Goal: Transaction & Acquisition: Register for event/course

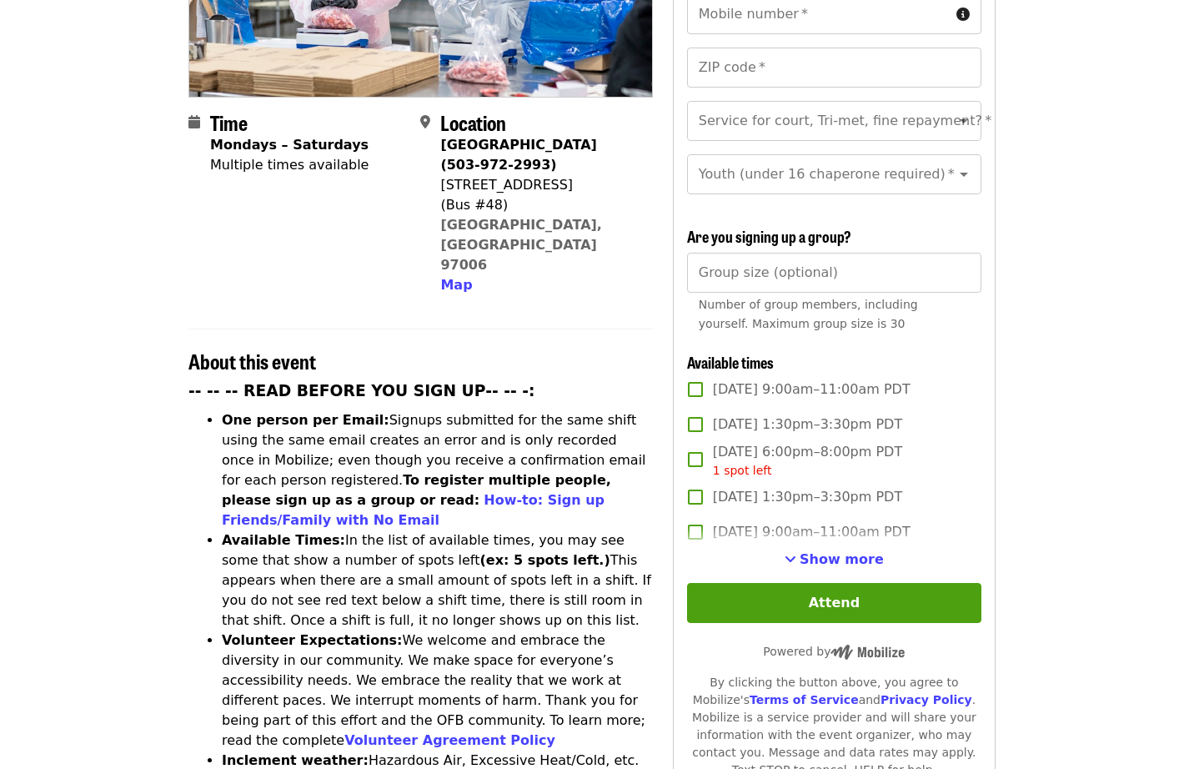
scroll to position [334, 0]
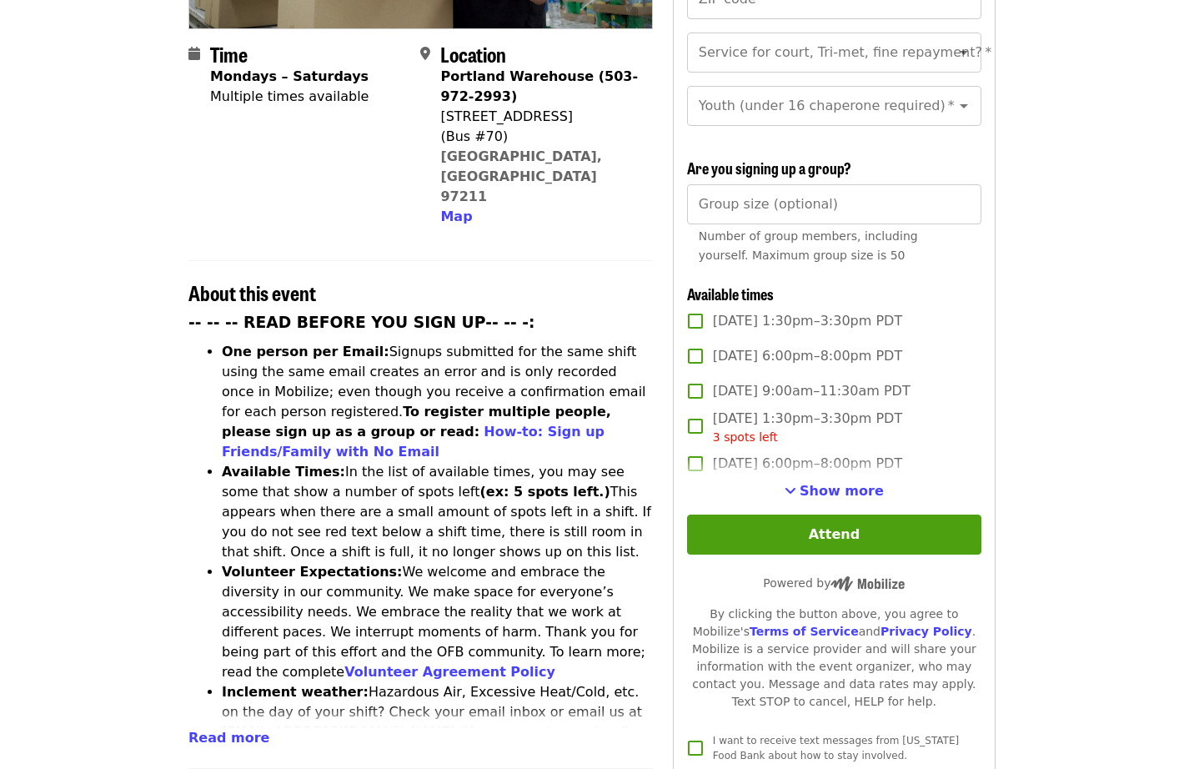
scroll to position [417, 0]
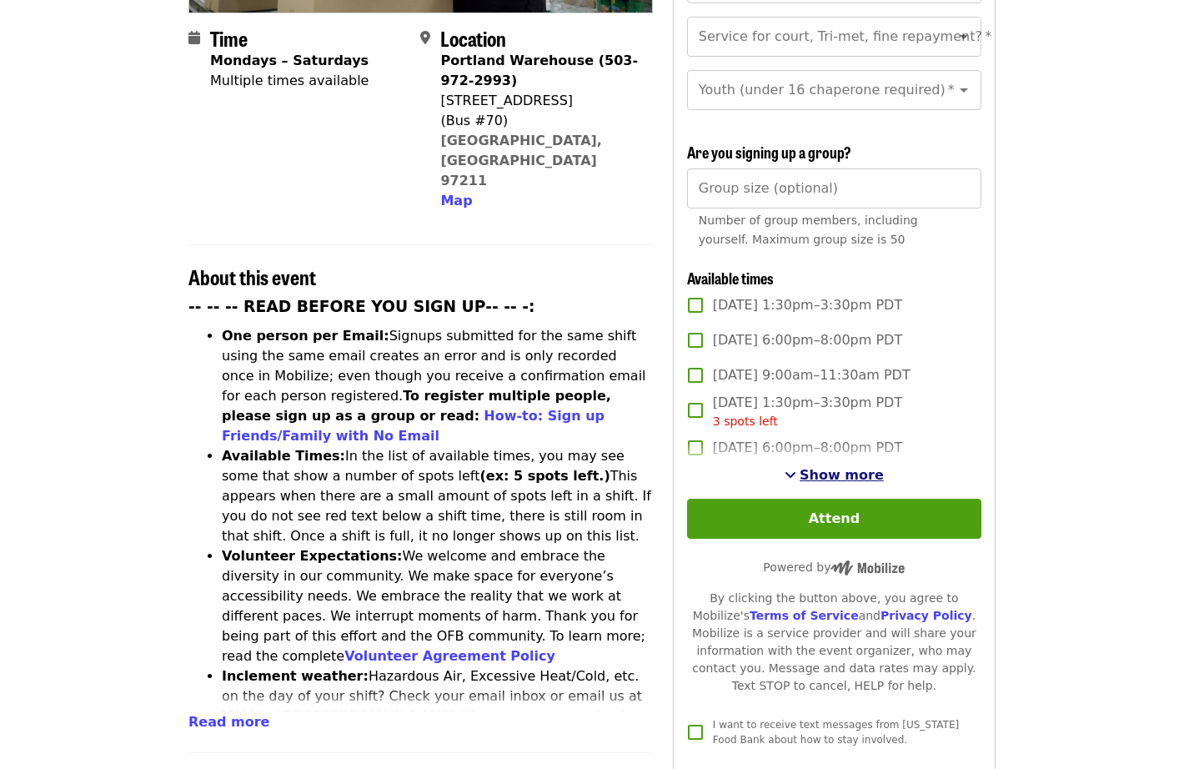
click at [831, 467] on span "Show more" at bounding box center [842, 475] width 84 height 16
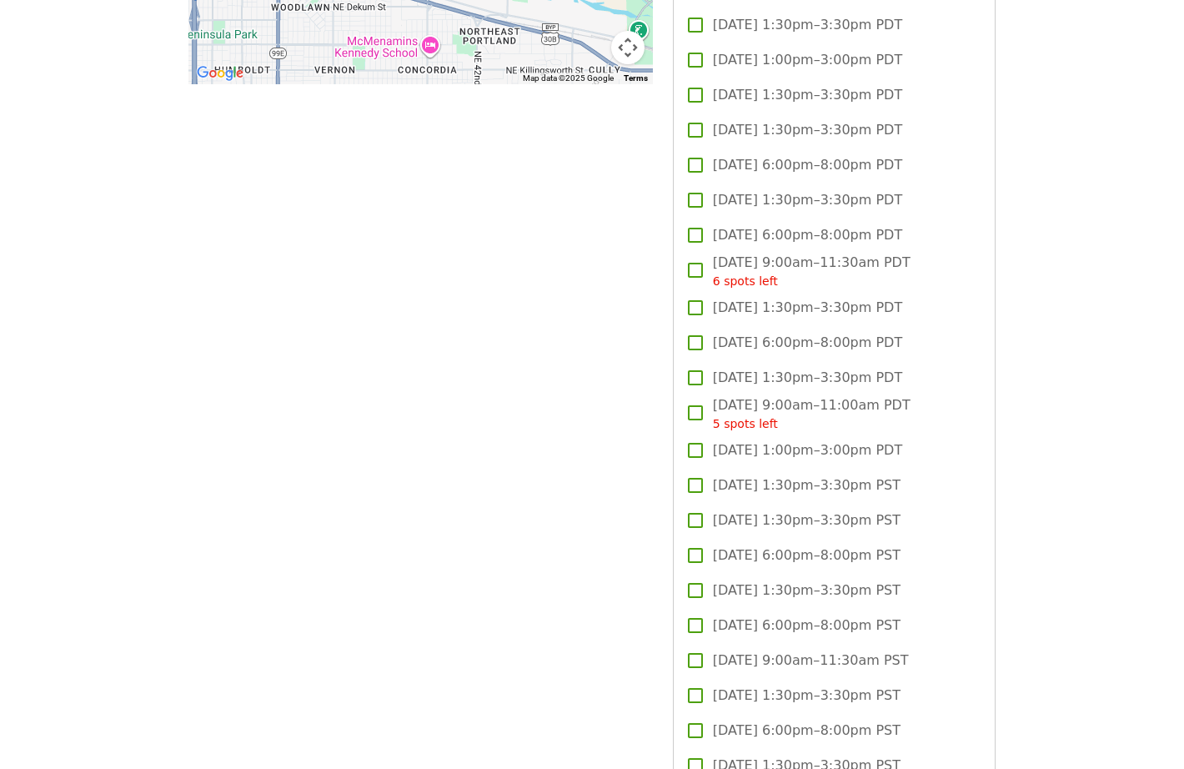
scroll to position [2001, 0]
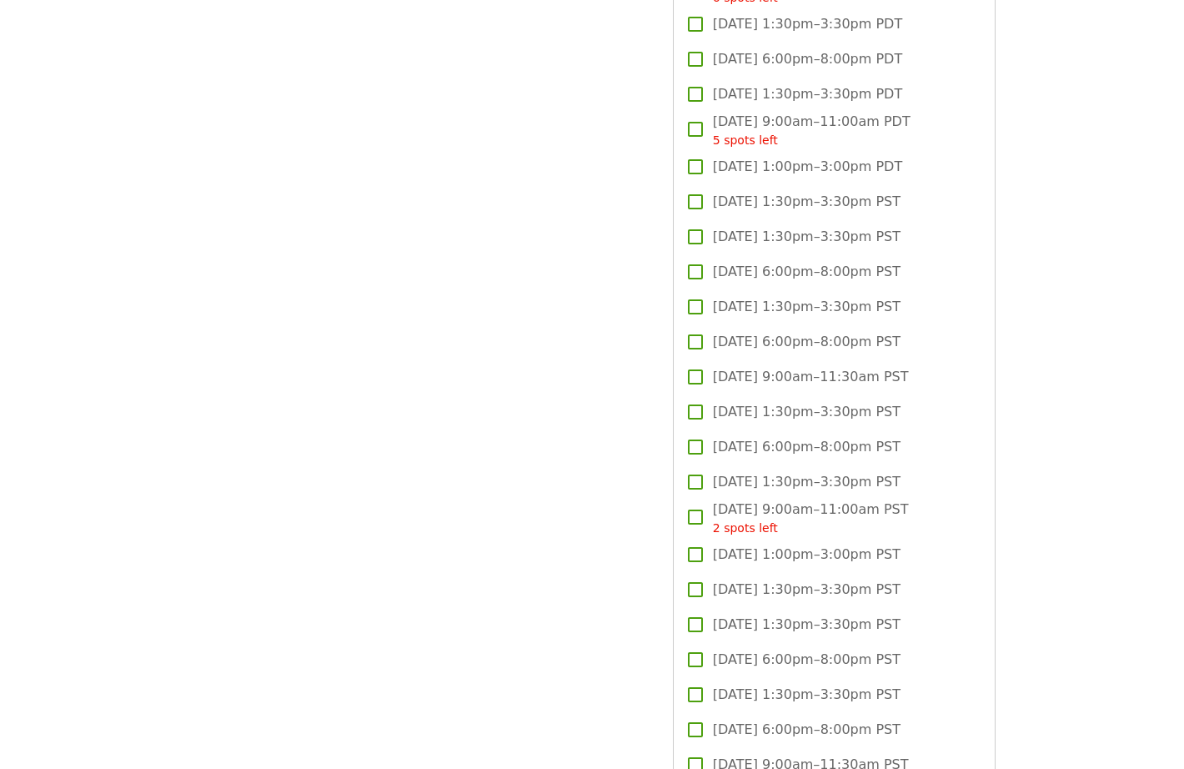
drag, startPoint x: 905, startPoint y: 408, endPoint x: 715, endPoint y: 418, distance: 190.4
click at [715, 418] on label "[DATE] 1:30pm–3:30pm PST" at bounding box center [823, 411] width 290 height 35
copy span "[DATE] 1:30pm–3:30pm PST"
drag, startPoint x: 901, startPoint y: 476, endPoint x: 714, endPoint y: 479, distance: 186.8
click at [714, 479] on label "[DATE] 1:30pm–3:30pm PST" at bounding box center [823, 481] width 290 height 35
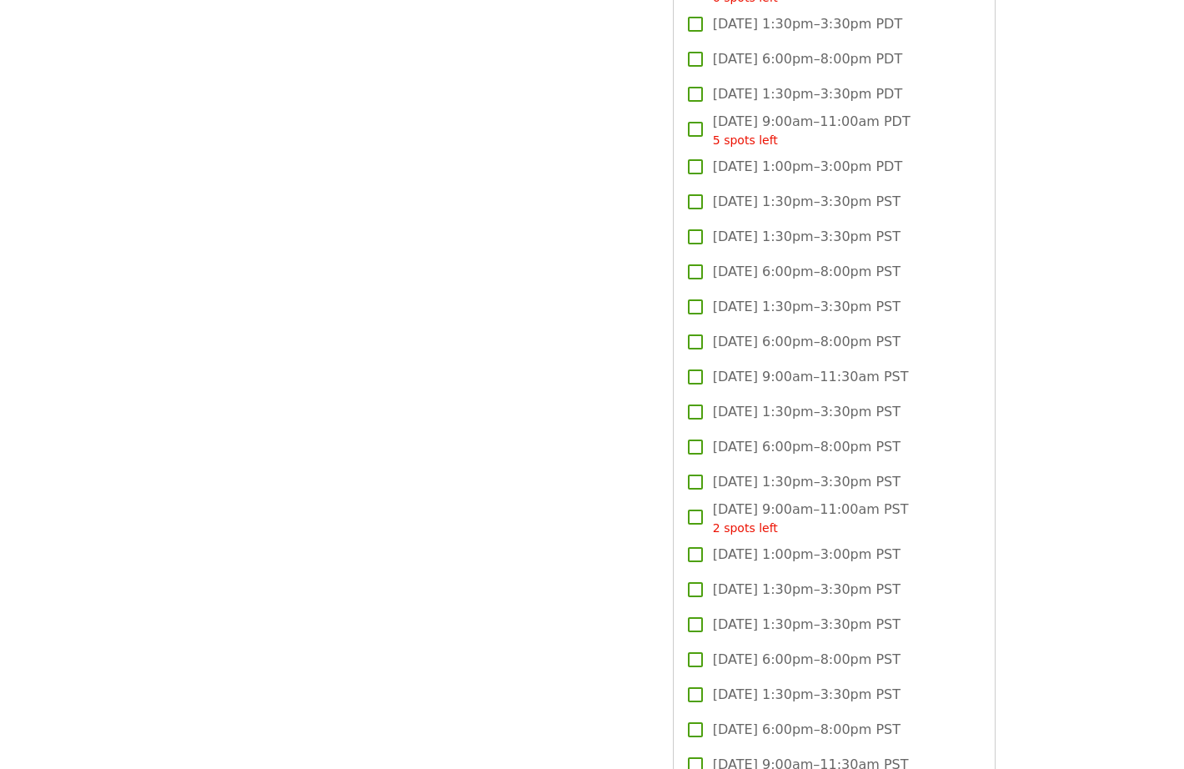
copy span "[DATE] 1:30pm–3:30pm PST"
click at [712, 364] on label "[DATE] 9:00am–11:30am PST" at bounding box center [823, 376] width 290 height 35
copy span "[DATE] 9:00am–11:30am PST"
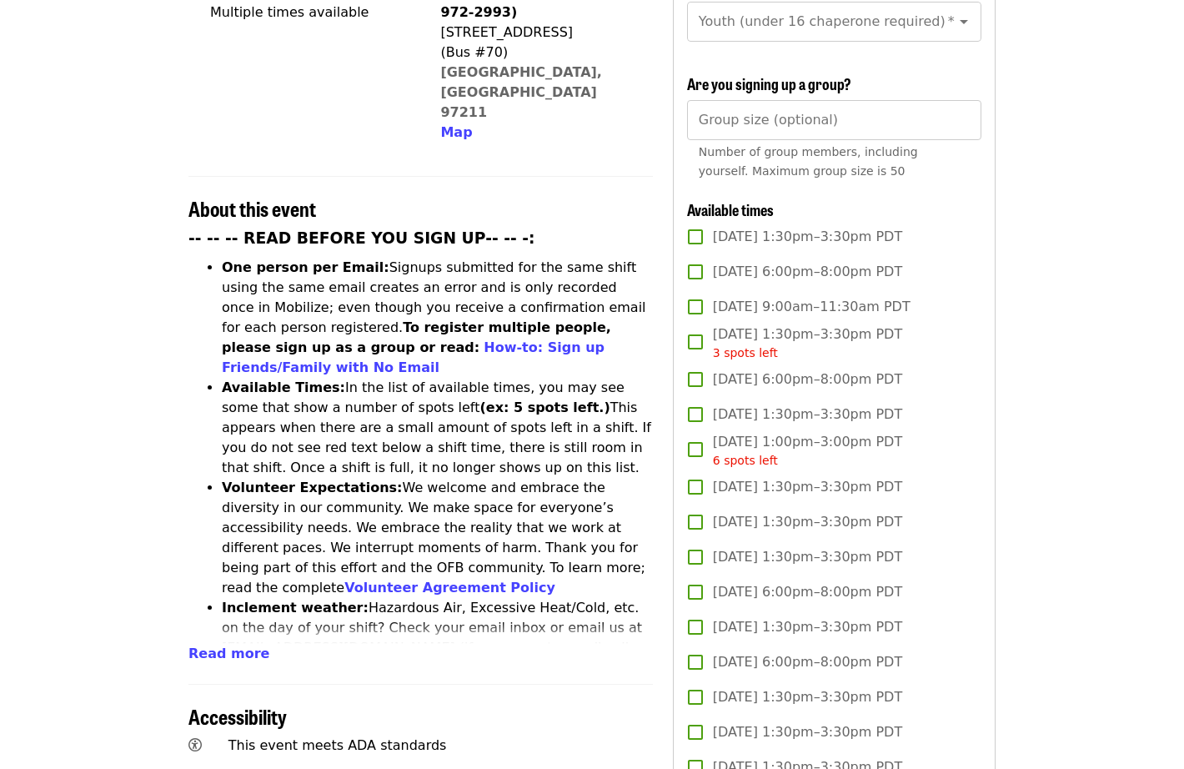
scroll to position [500, 0]
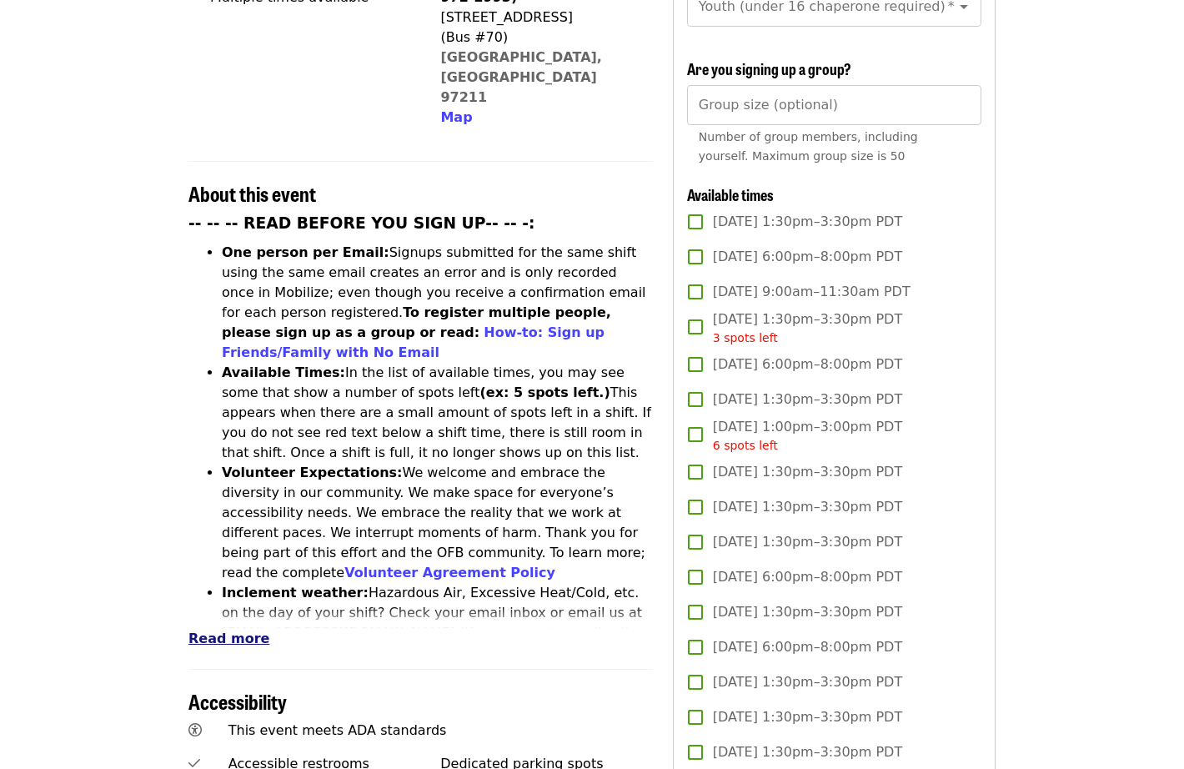
click at [220, 630] on span "Read more" at bounding box center [228, 638] width 81 height 16
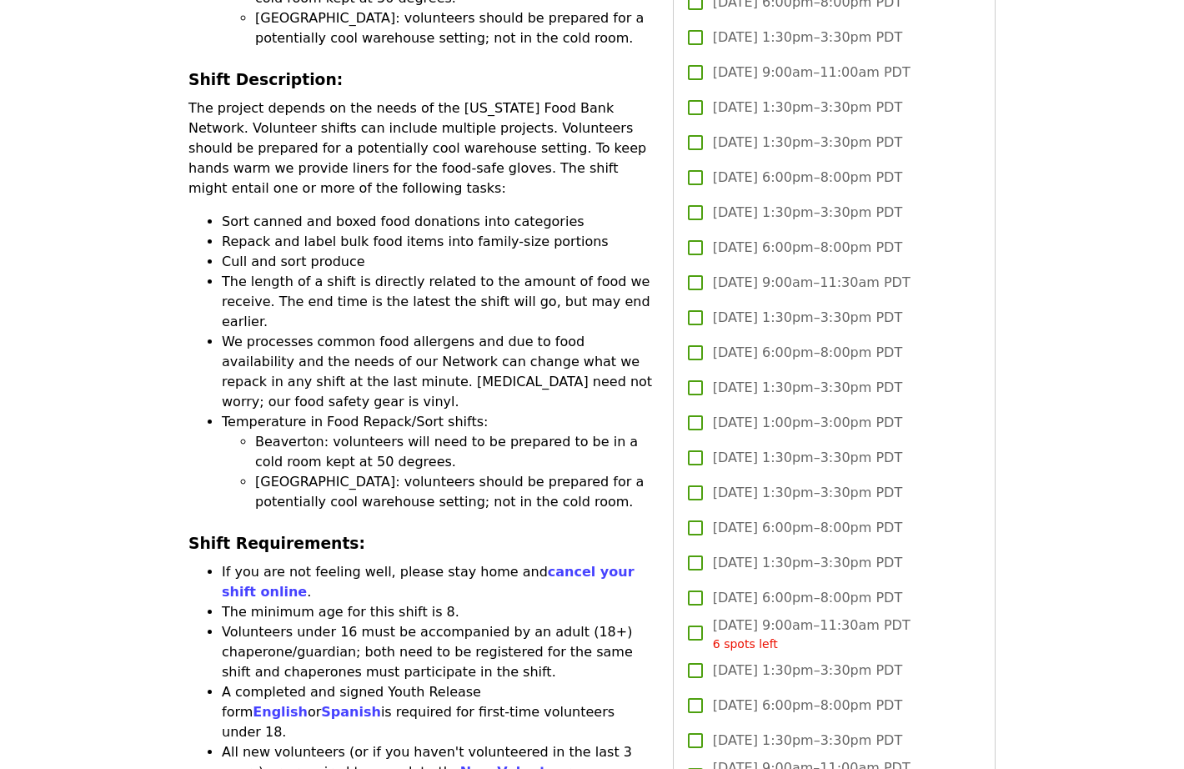
scroll to position [1251, 0]
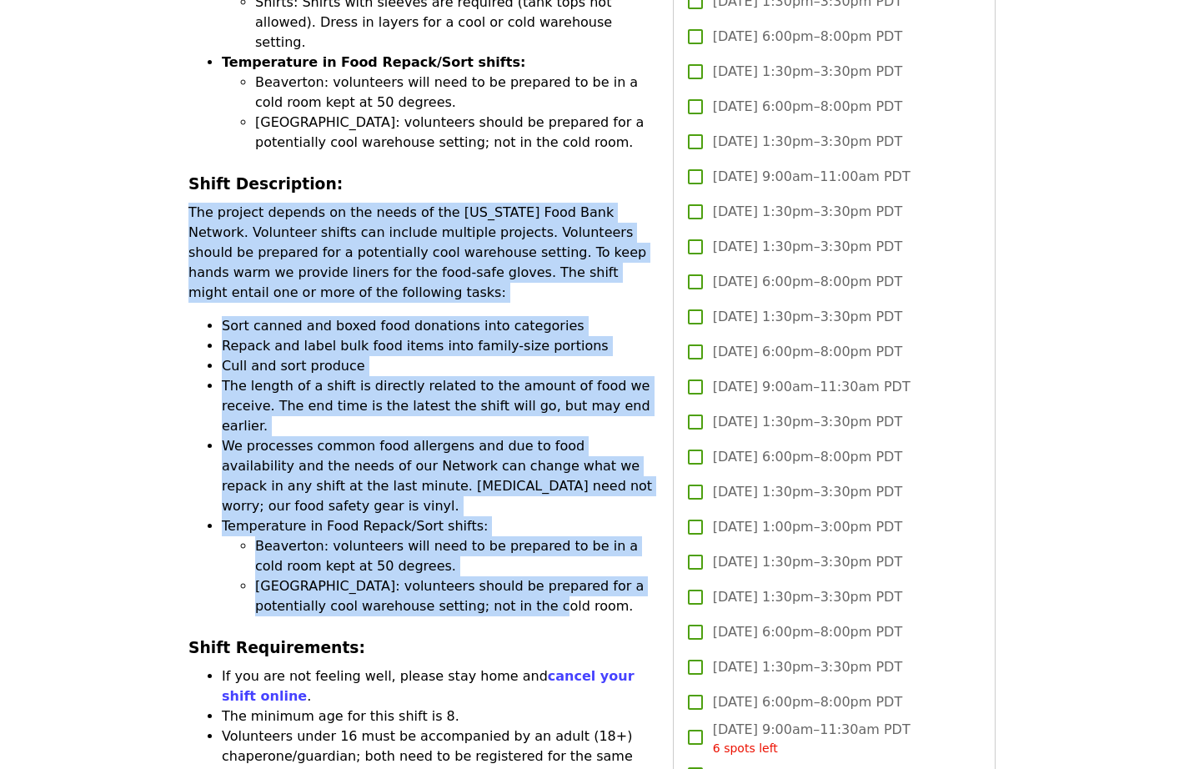
drag, startPoint x: 189, startPoint y: 79, endPoint x: 578, endPoint y: 440, distance: 530.5
copy div "The project depends on the needs of the Oregon Food Bank Network. Volunteer shi…"
click at [515, 576] on li "[GEOGRAPHIC_DATA]: volunteers should be prepared for a potentially cool warehou…" at bounding box center [454, 596] width 398 height 40
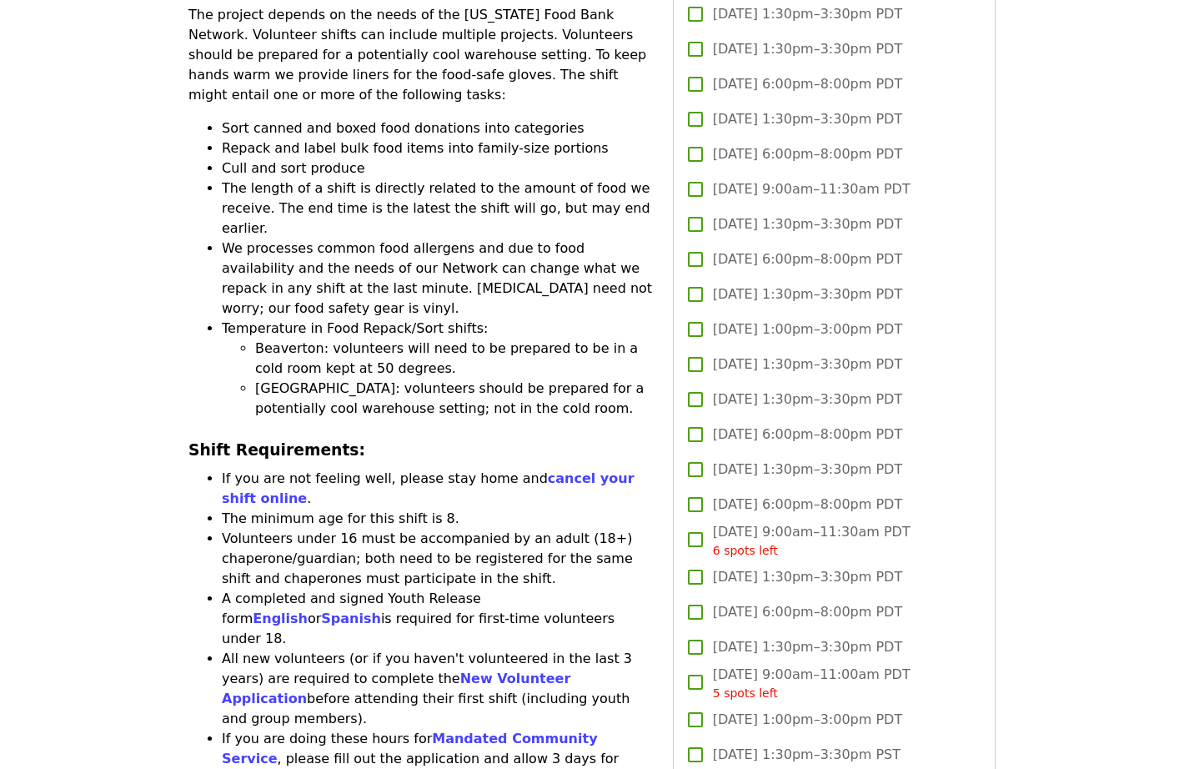
scroll to position [1501, 0]
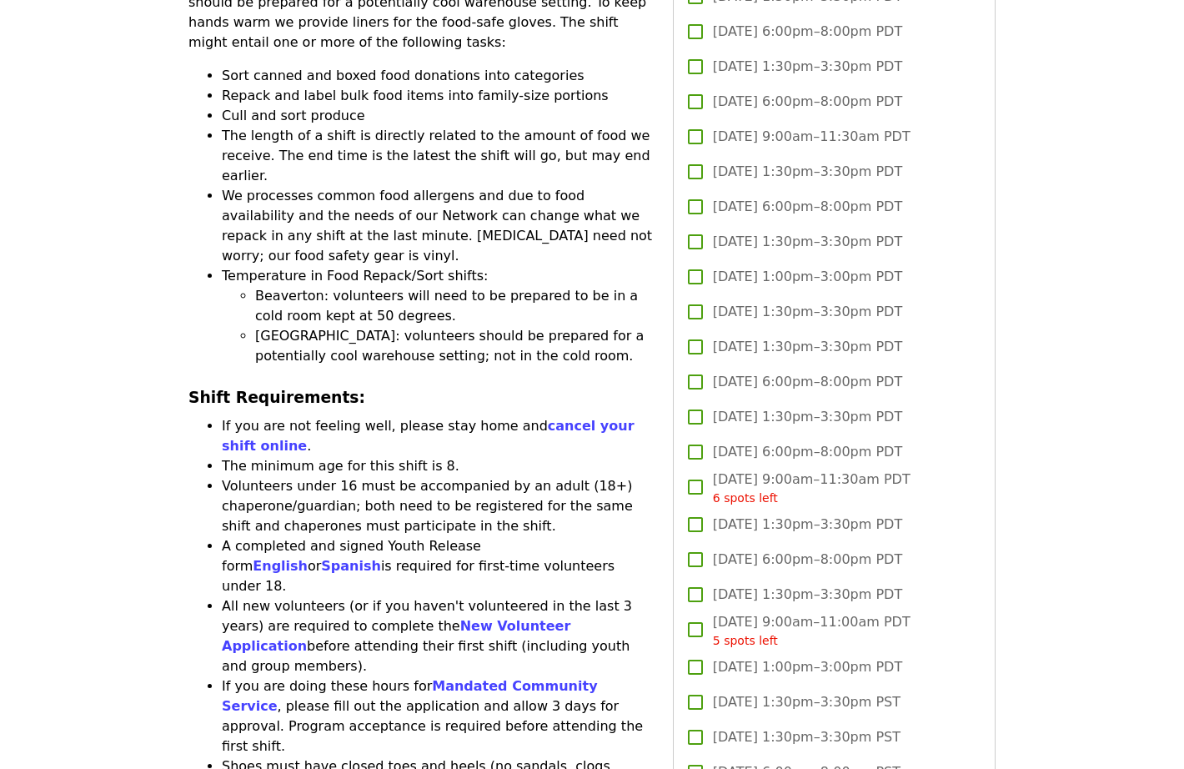
drag, startPoint x: 223, startPoint y: 392, endPoint x: 575, endPoint y: 434, distance: 354.5
click at [575, 596] on li "All new volunteers (or if you haven't volunteered in the last 3 years) are requ…" at bounding box center [437, 636] width 431 height 80
copy li "All new volunteers (or if you haven't volunteered in the last 3 years) are requ…"
click at [575, 596] on li "All new volunteers (or if you haven't volunteered in the last 3 years) are requ…" at bounding box center [437, 636] width 431 height 80
drag, startPoint x: 224, startPoint y: 516, endPoint x: 411, endPoint y: 666, distance: 239.6
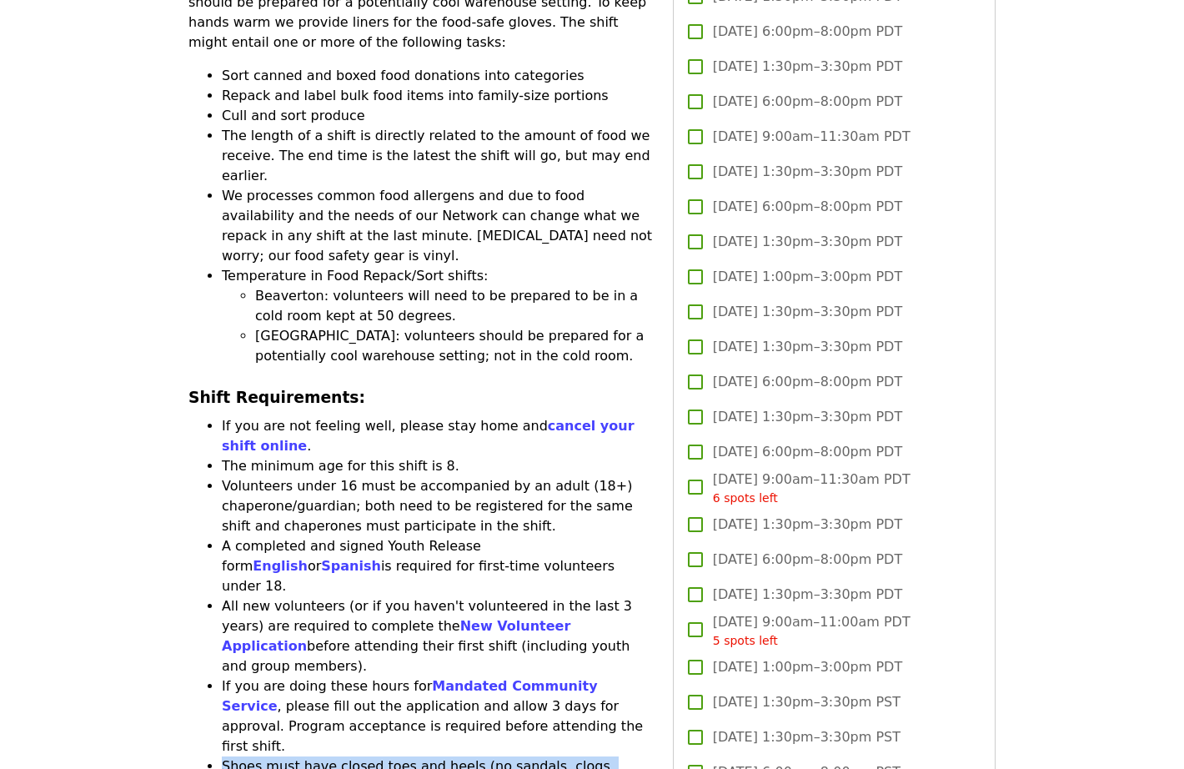
click at [411, 667] on ul "If you are not feeling well, please stay home and cancel your shift online . Th…" at bounding box center [420, 696] width 464 height 560
copy ul "Shoes must have closed toes and heels (no sandals, clogs, mules, or high heels)…"
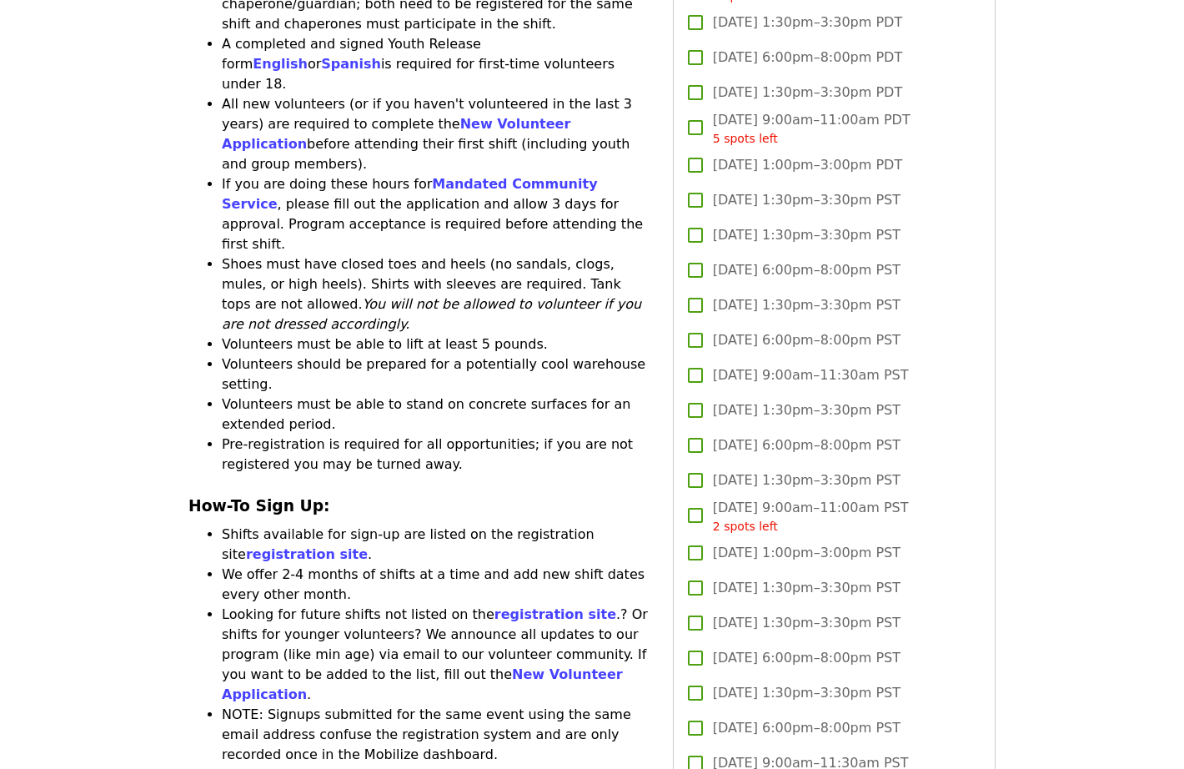
scroll to position [2252, 0]
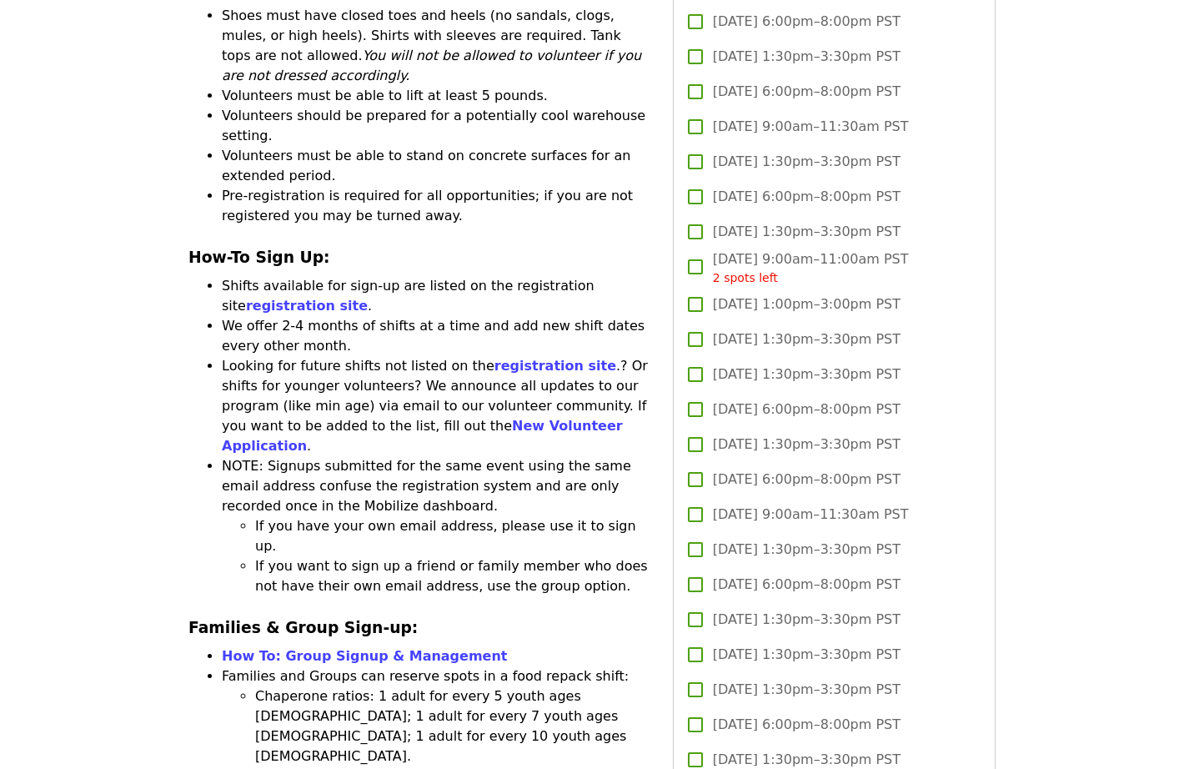
drag, startPoint x: 188, startPoint y: 299, endPoint x: 500, endPoint y: 645, distance: 465.9
copy div "Families & Group Sign-up: How To: Group Signup & Management Families and Groups…"
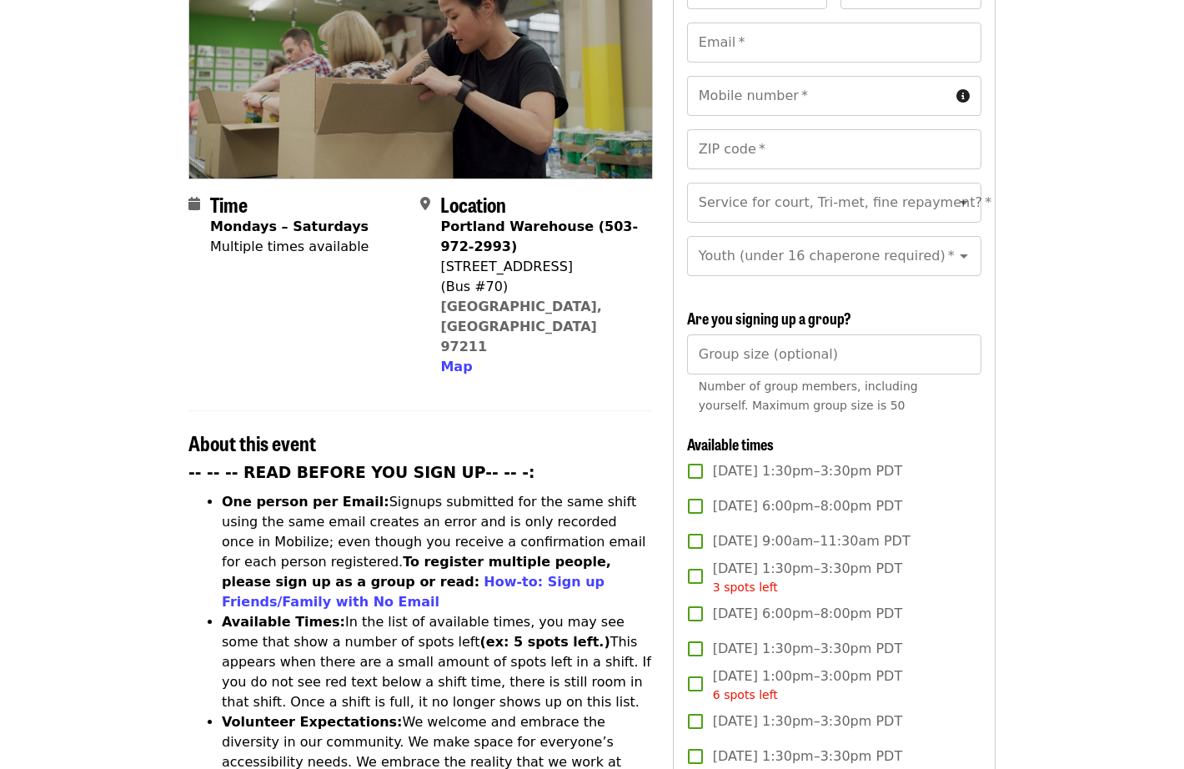
scroll to position [250, 0]
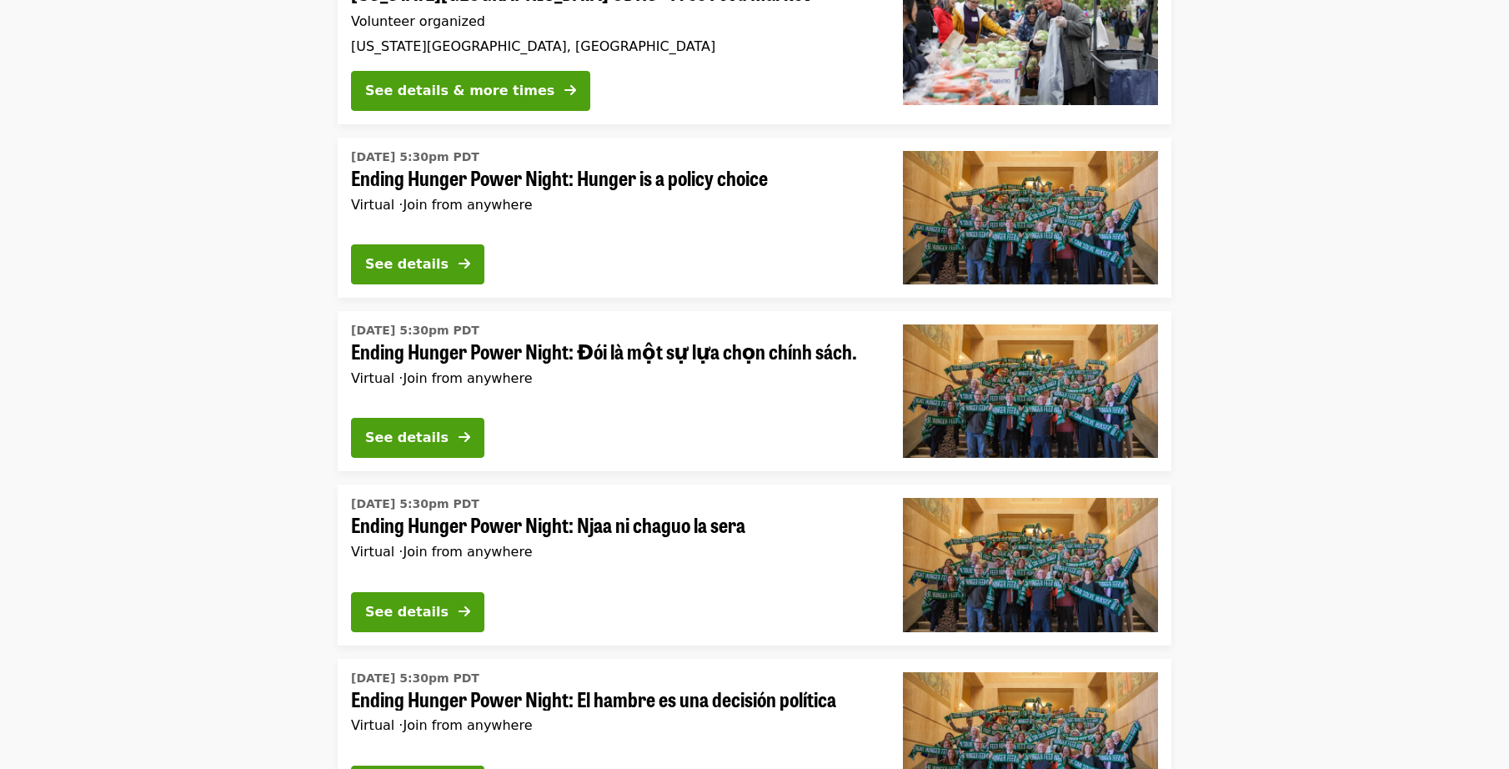
scroll to position [5576, 0]
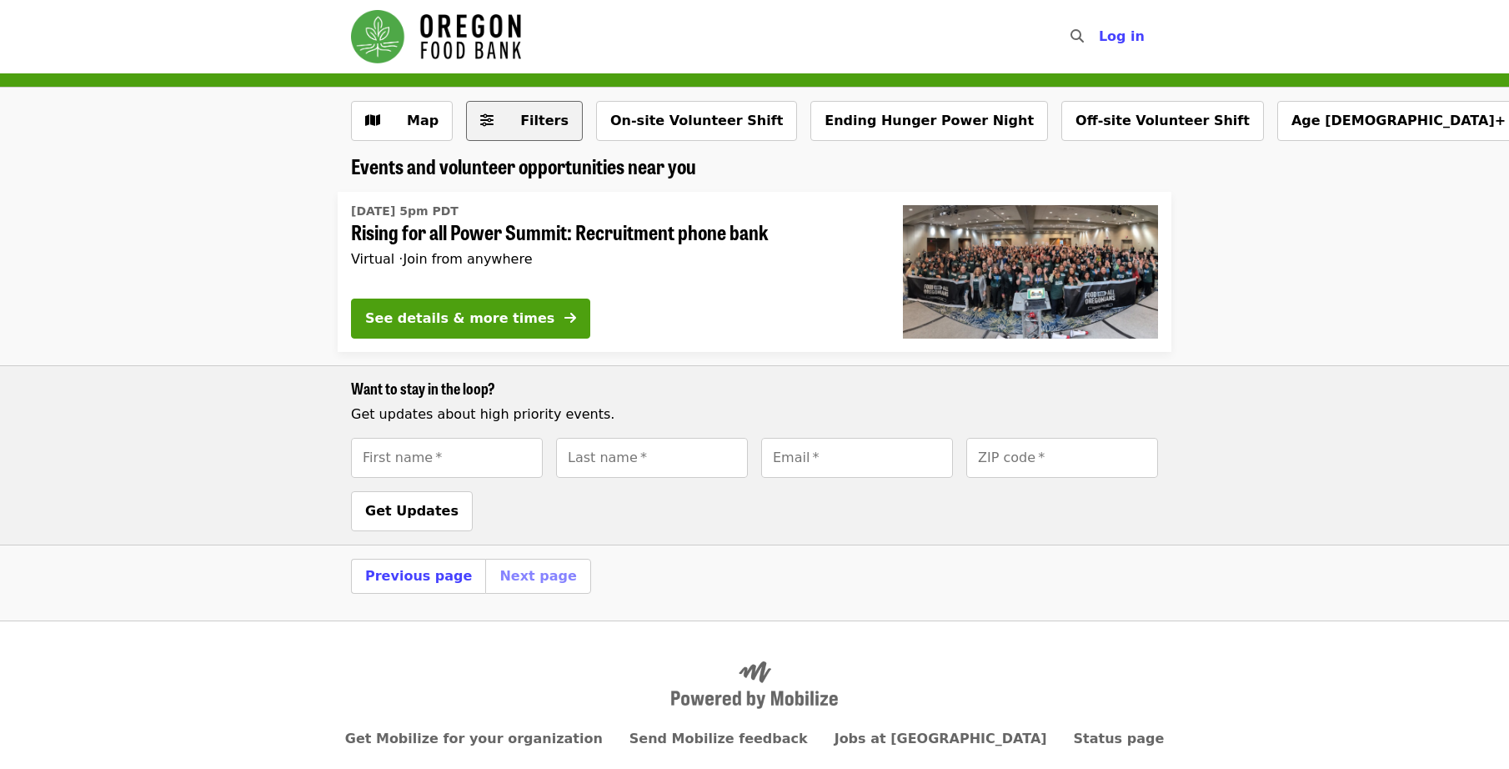
click at [487, 121] on icon "sliders-h icon" at bounding box center [486, 121] width 13 height 16
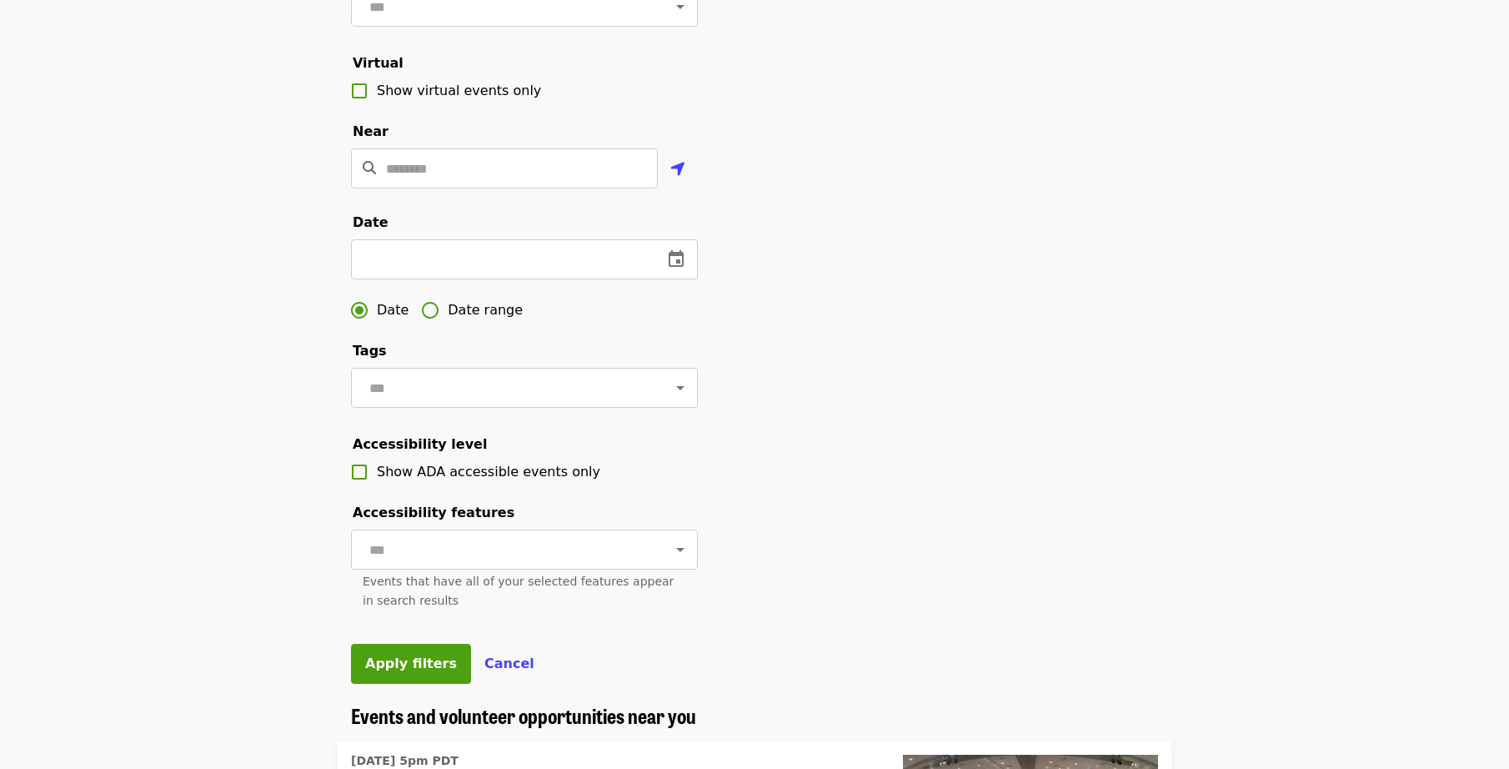
scroll to position [334, 0]
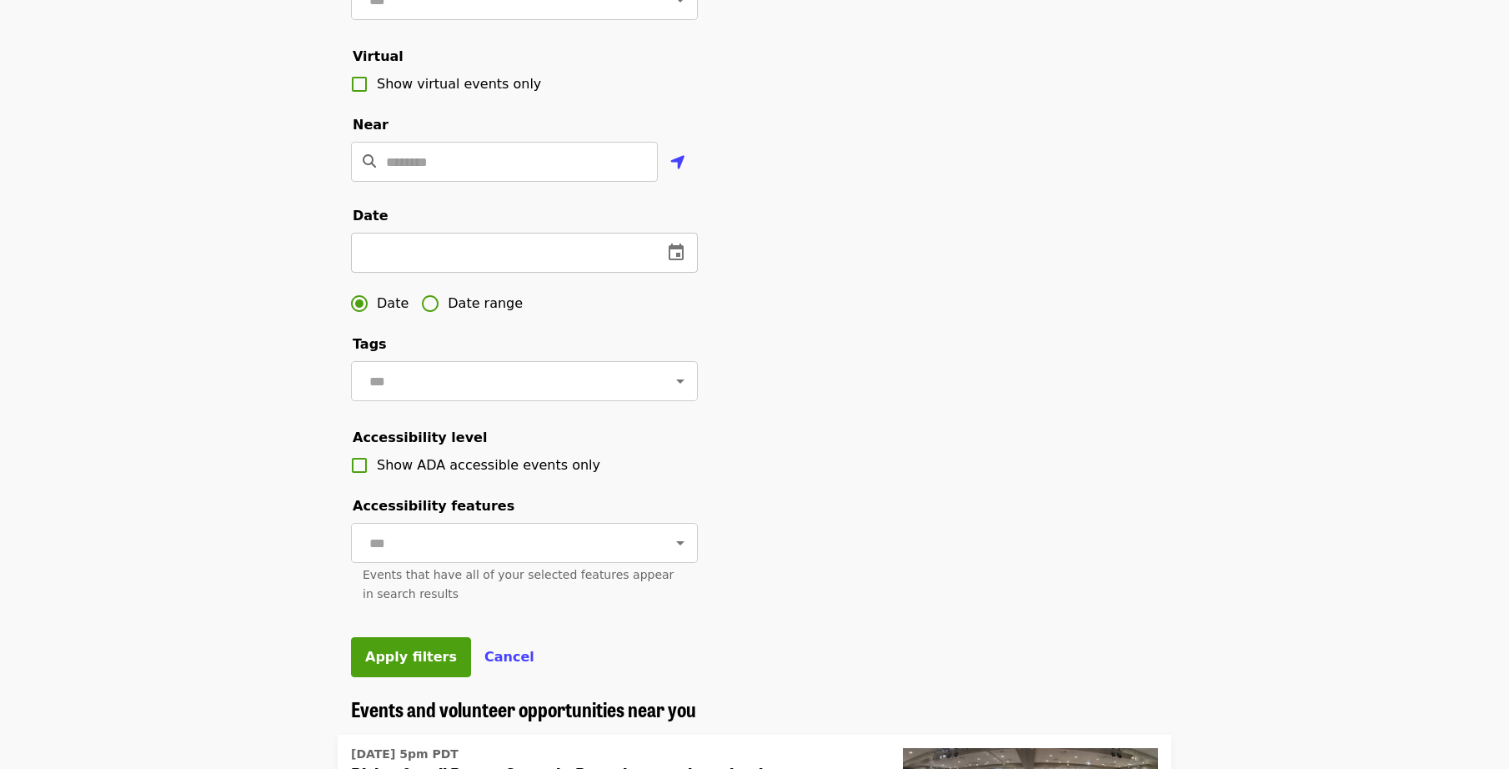
click at [675, 263] on icon "change date" at bounding box center [676, 253] width 20 height 20
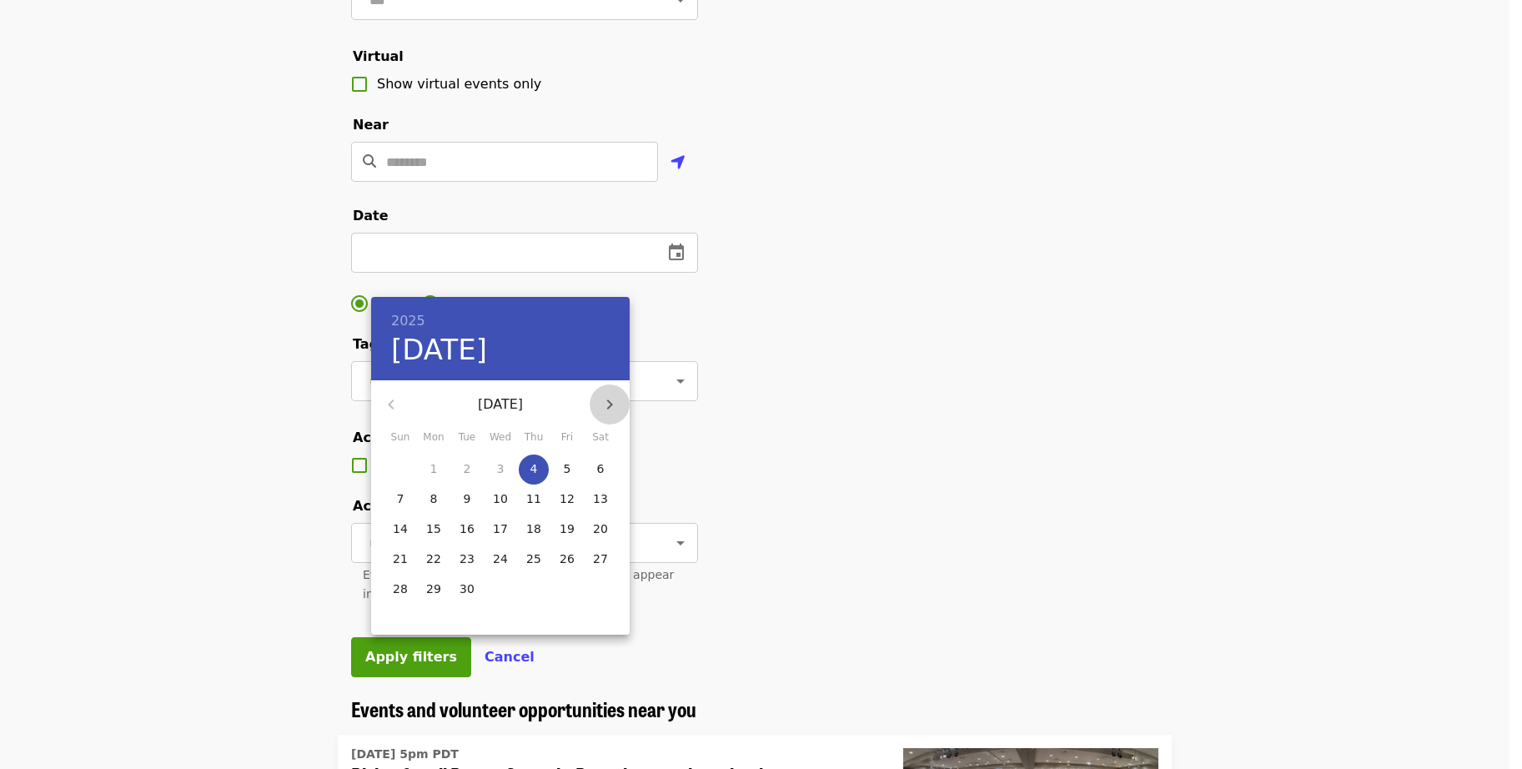
click at [610, 403] on icon "button" at bounding box center [610, 404] width 6 height 10
click at [535, 494] on p "6" at bounding box center [534, 498] width 8 height 17
type input "**********"
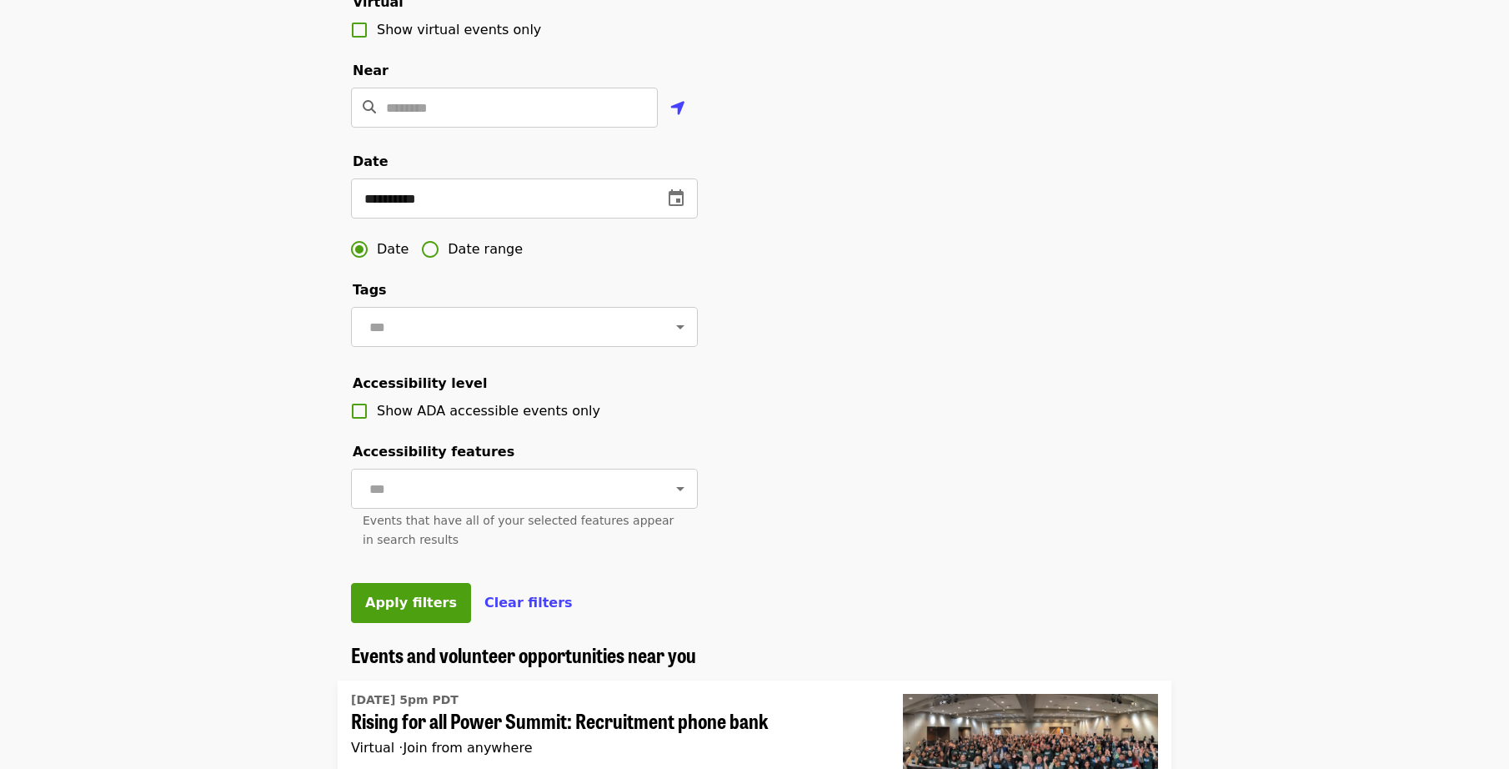
scroll to position [417, 0]
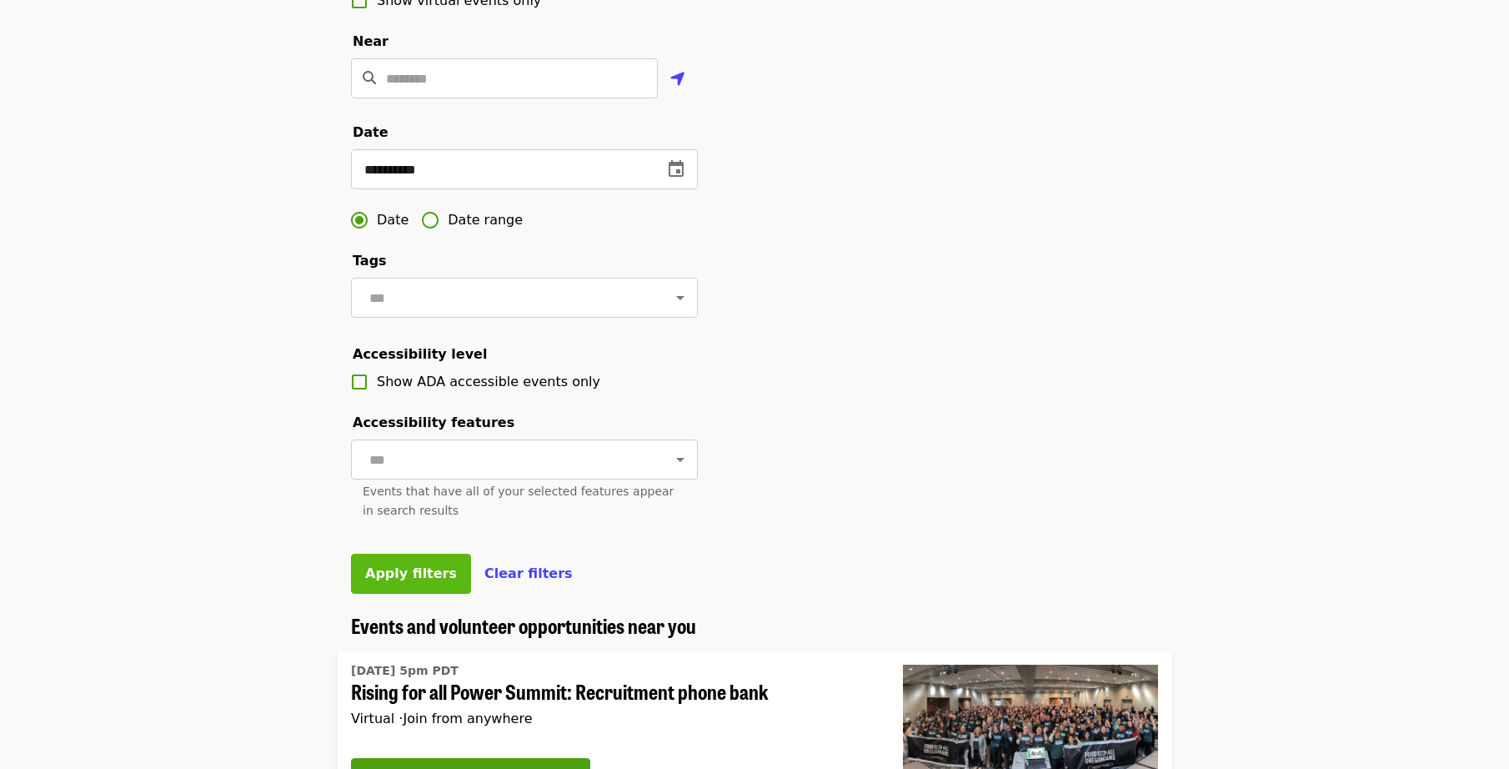
click at [394, 581] on span "Apply filters" at bounding box center [411, 573] width 92 height 16
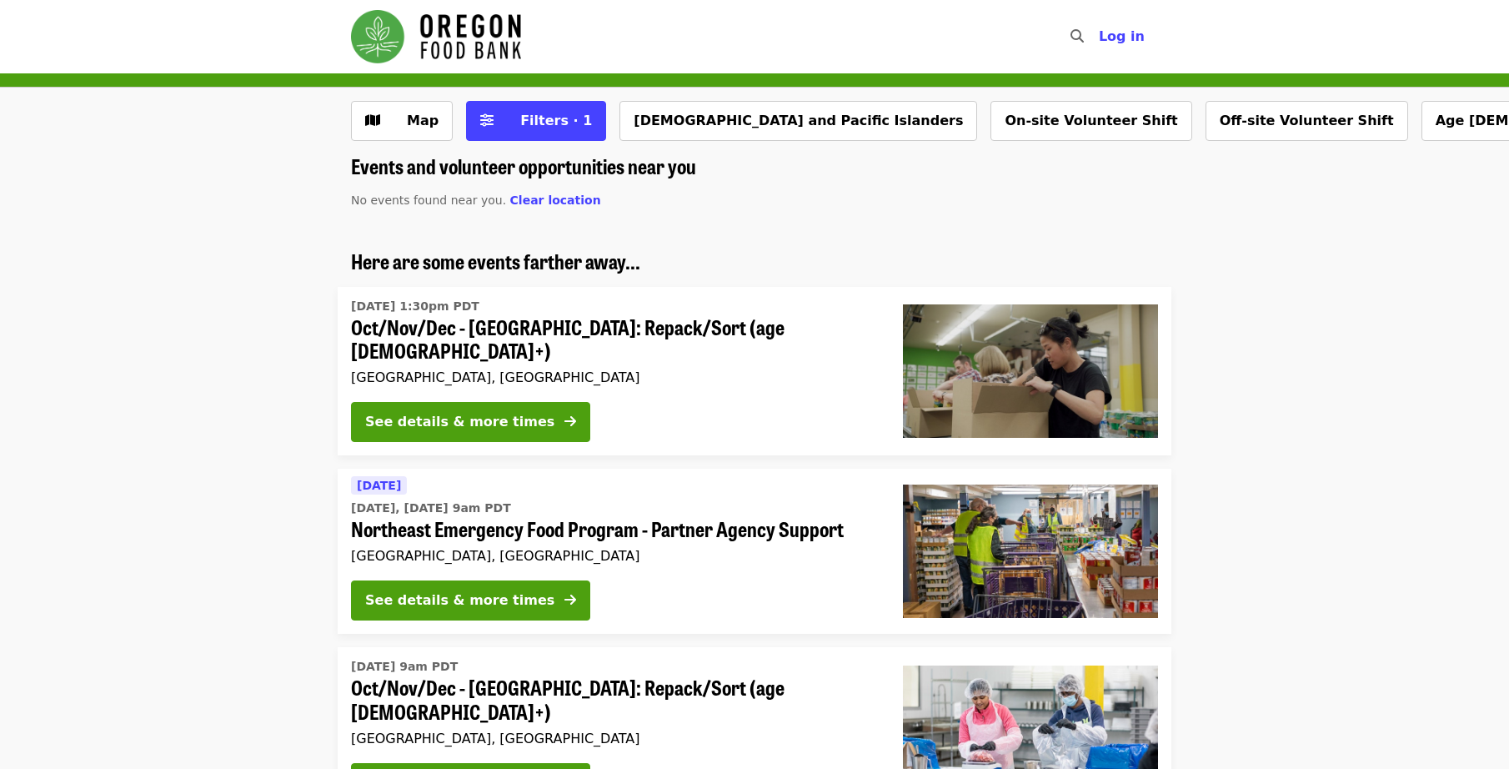
scroll to position [83, 0]
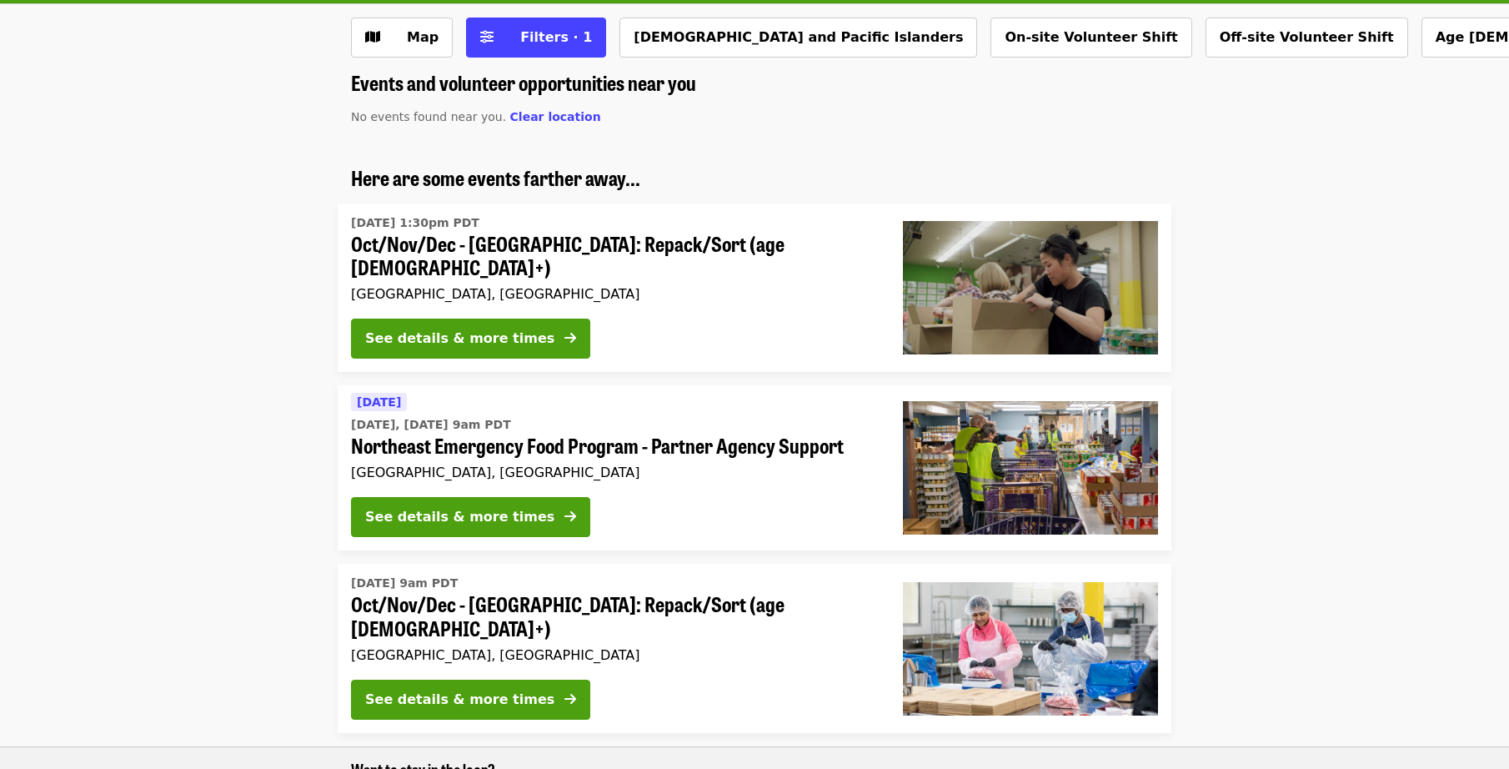
click at [500, 242] on span "Oct/Nov/Dec - [GEOGRAPHIC_DATA]: Repack/Sort (age [DEMOGRAPHIC_DATA]+)" at bounding box center [613, 256] width 525 height 48
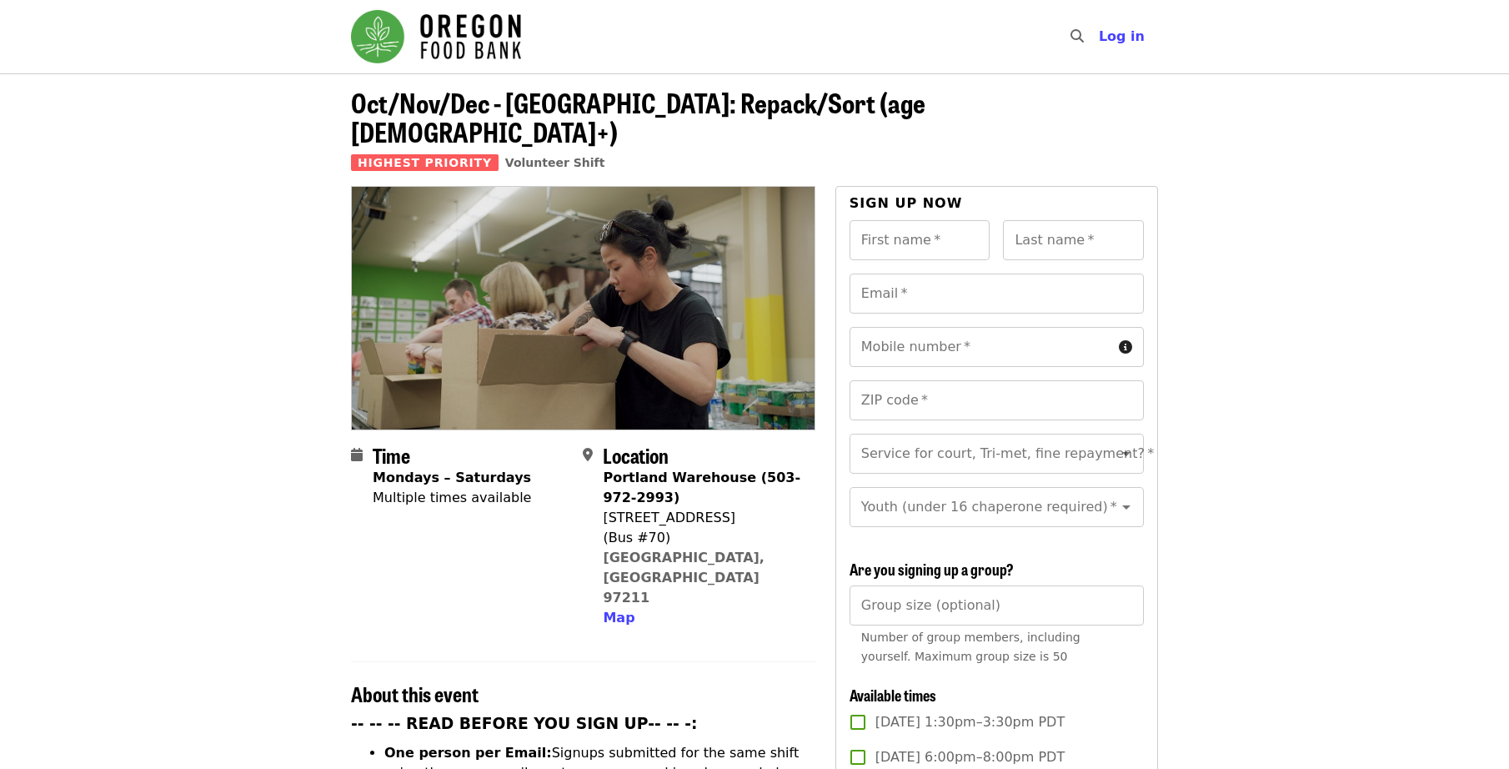
click at [424, 36] on img "Main navigation" at bounding box center [436, 36] width 170 height 53
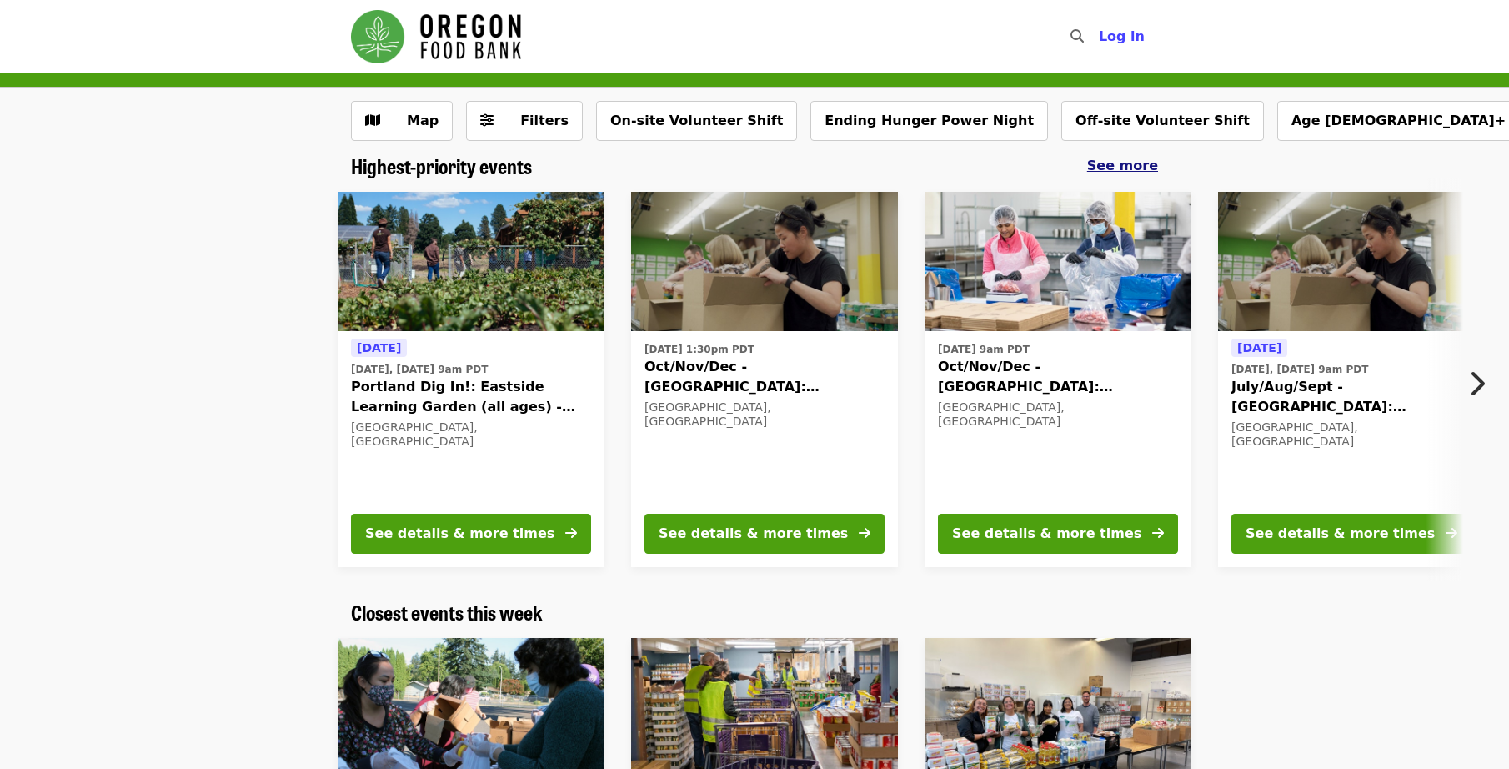
click at [1128, 163] on span "See more" at bounding box center [1122, 166] width 71 height 16
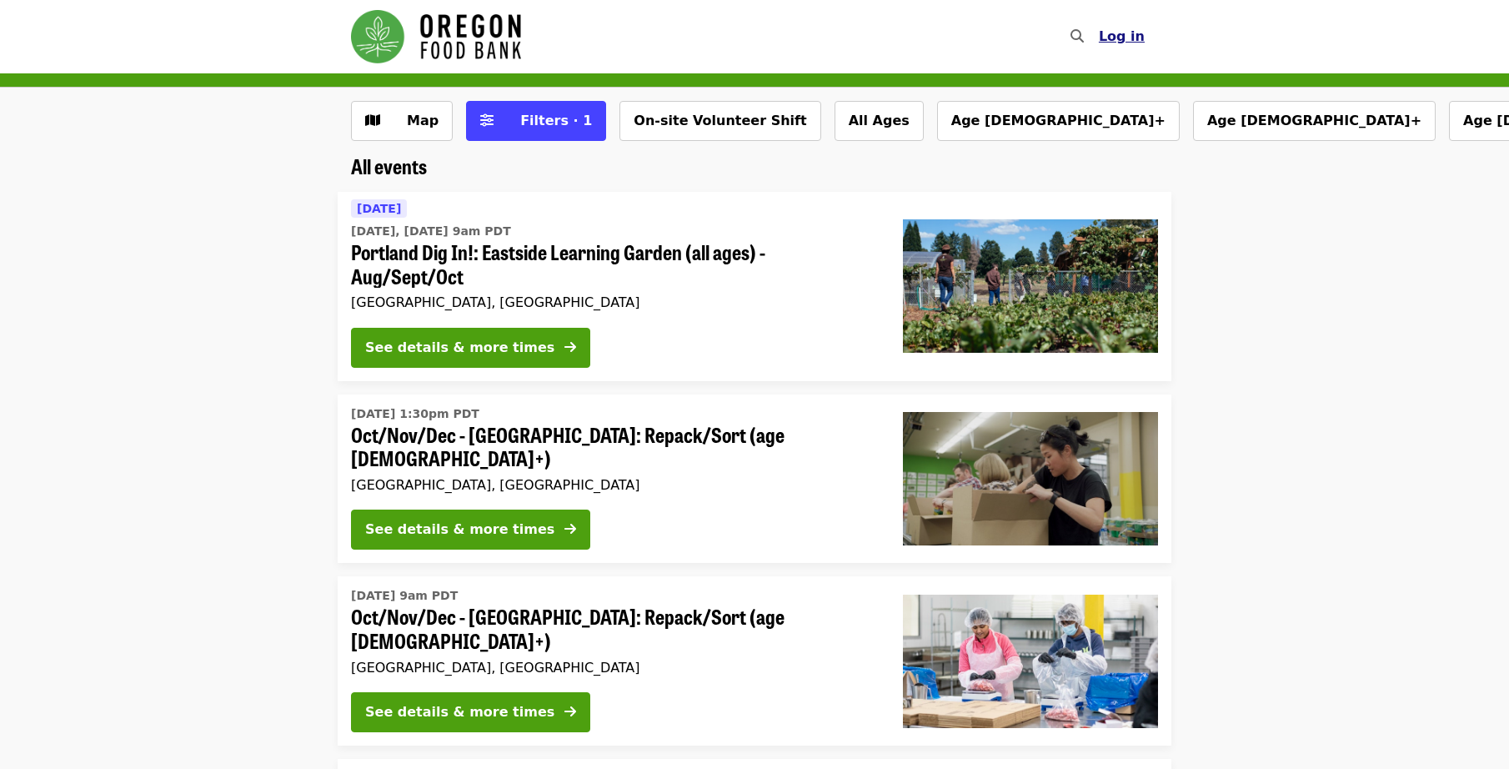
click at [1117, 33] on span "Log in" at bounding box center [1122, 36] width 46 height 16
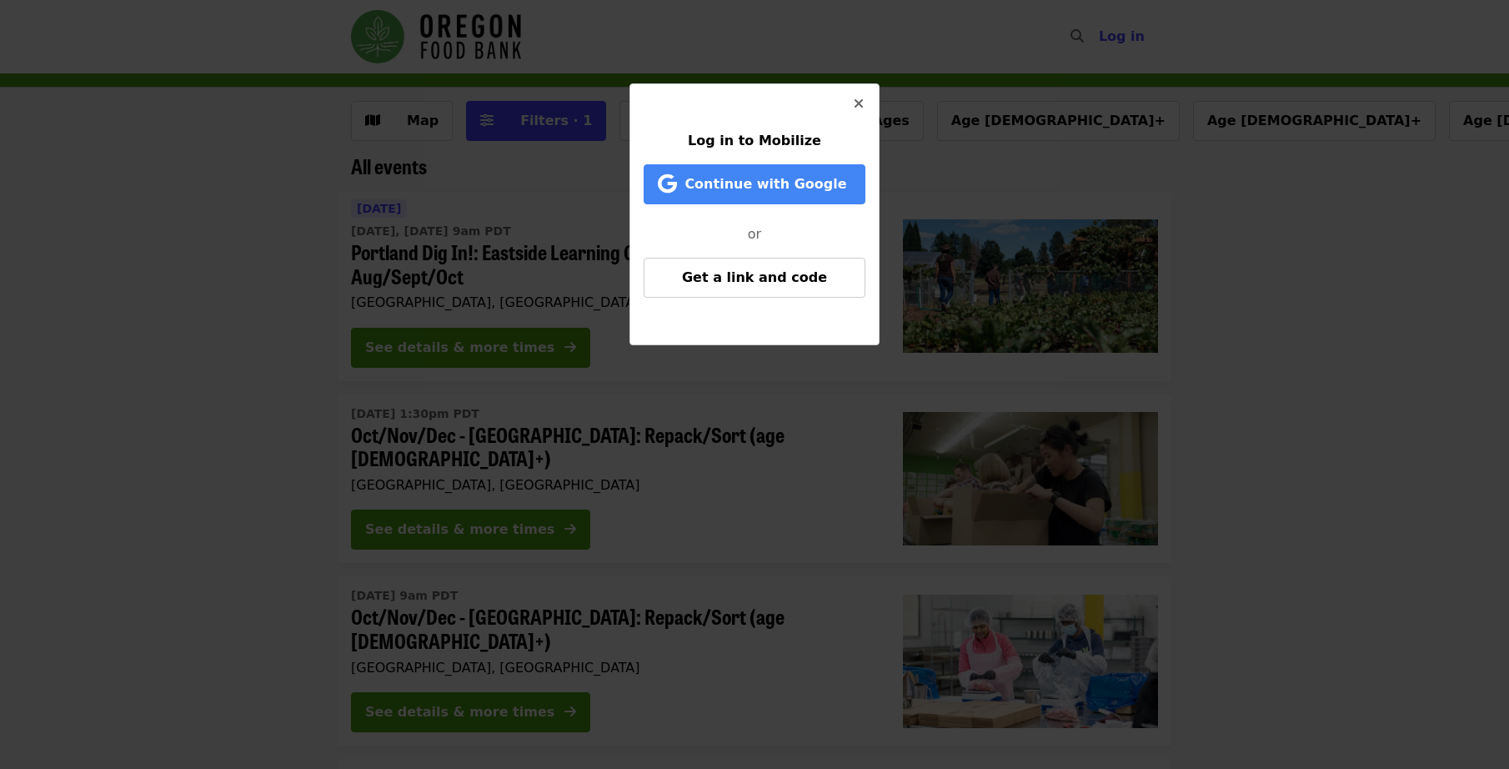
click at [868, 96] on button "Close" at bounding box center [859, 104] width 40 height 40
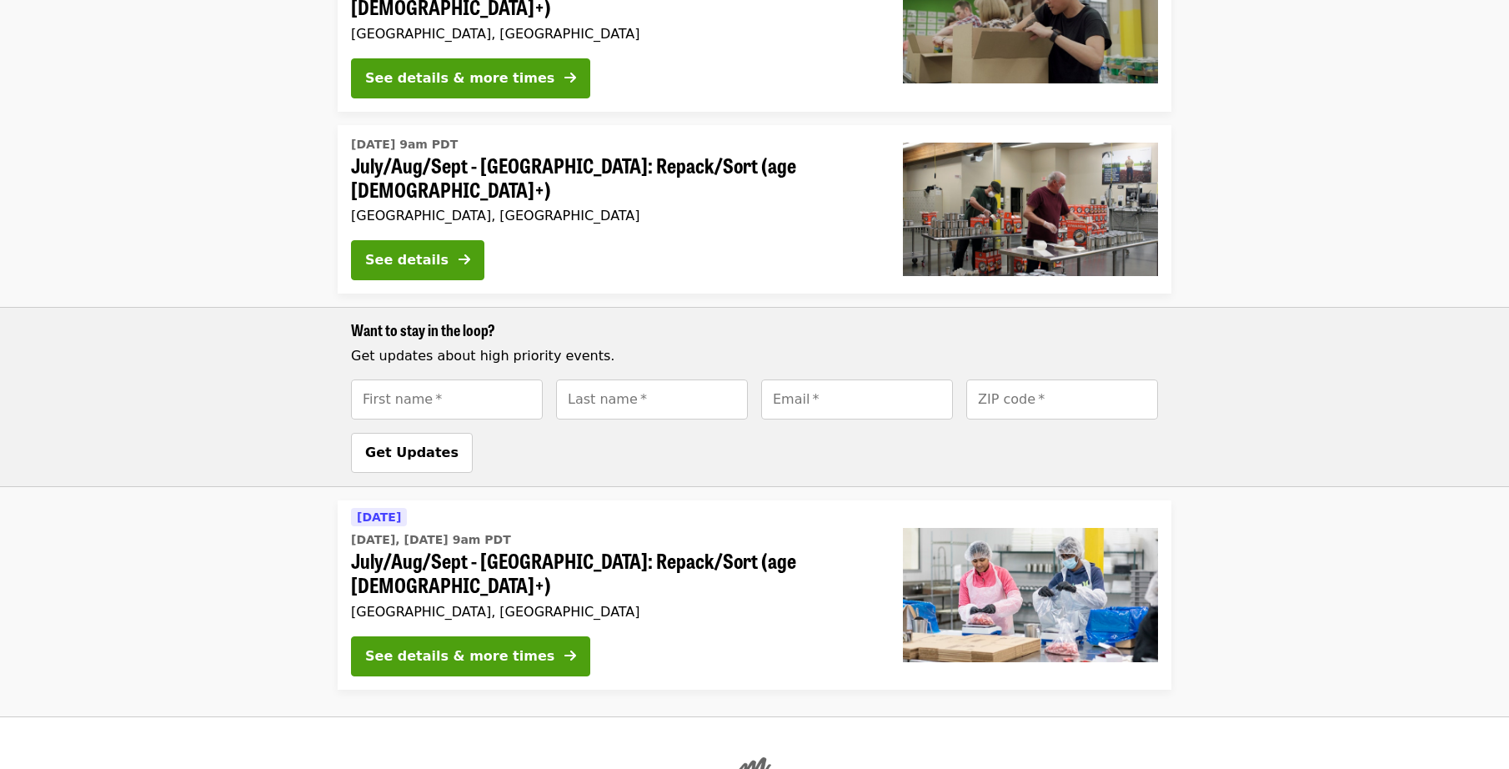
scroll to position [1097, 0]
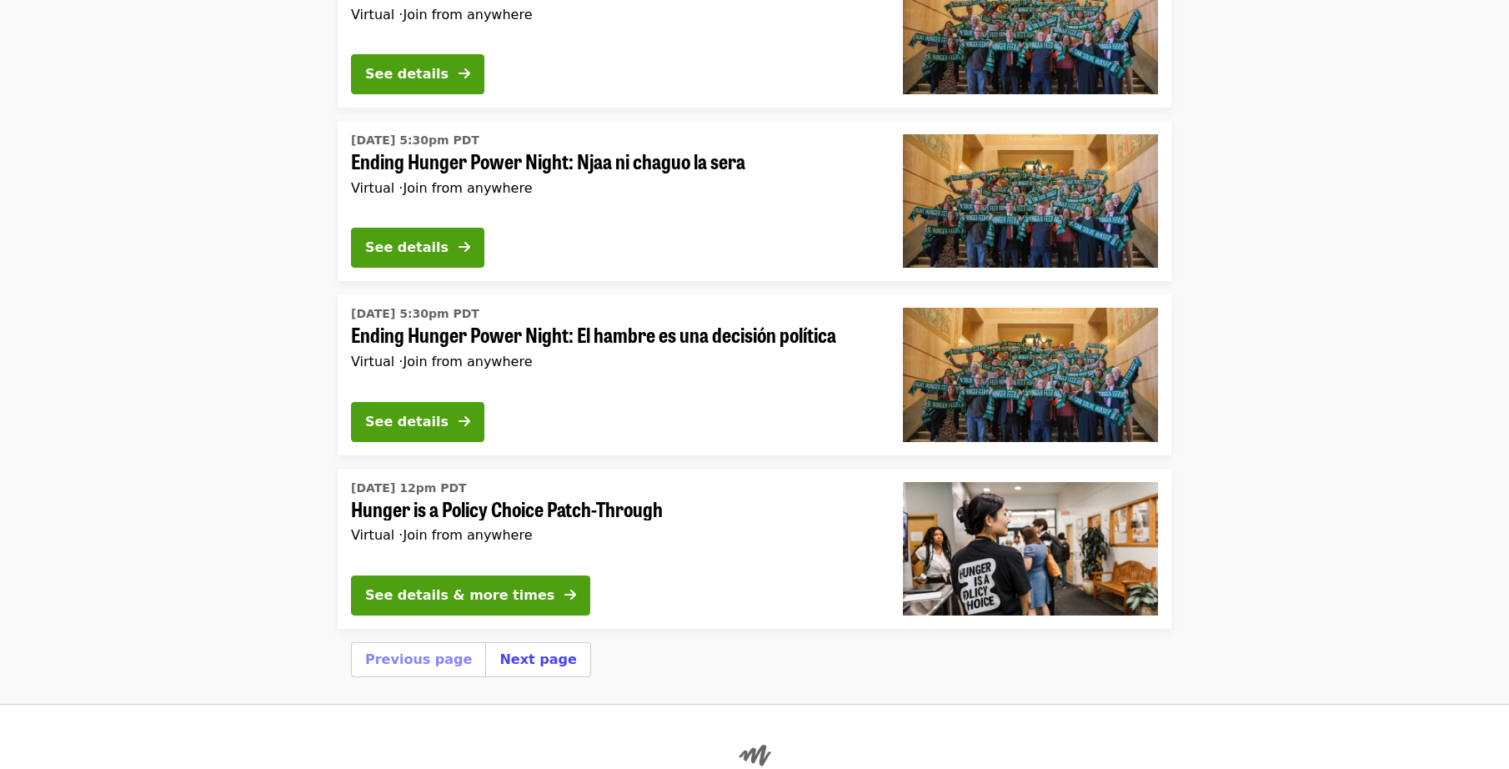
scroll to position [5743, 0]
